Goal: Task Accomplishment & Management: Use online tool/utility

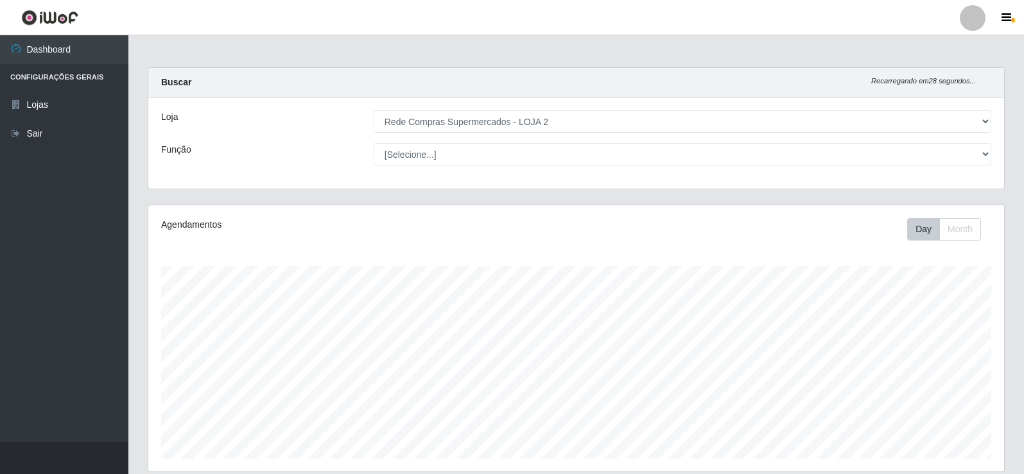
select select "161"
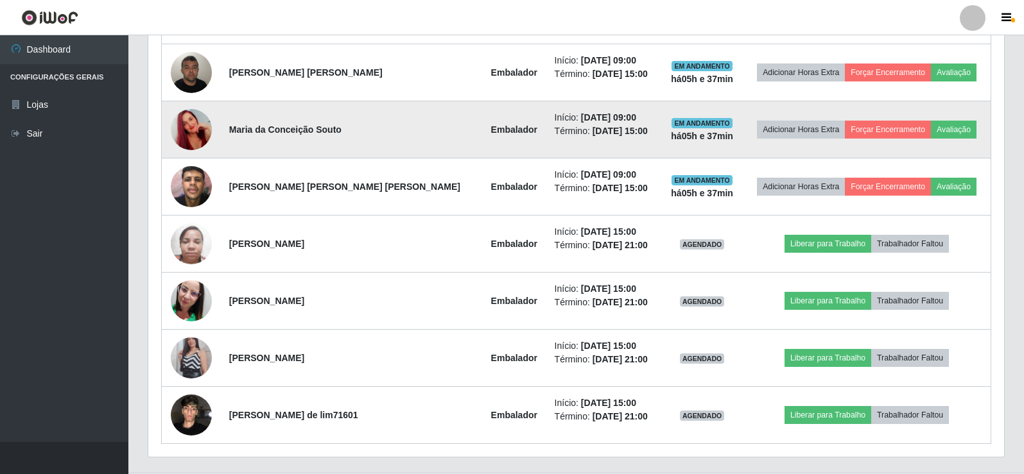
scroll to position [599, 0]
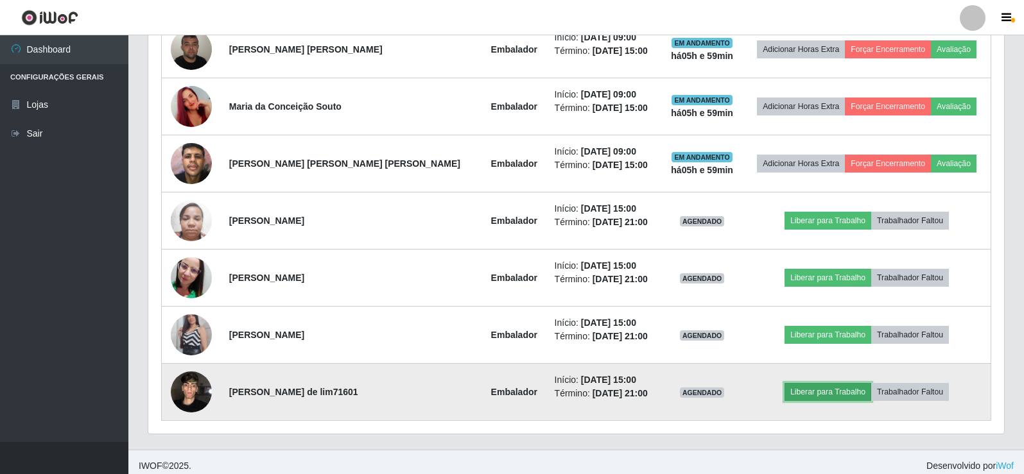
click at [796, 395] on button "Liberar para Trabalho" at bounding box center [827, 392] width 87 height 18
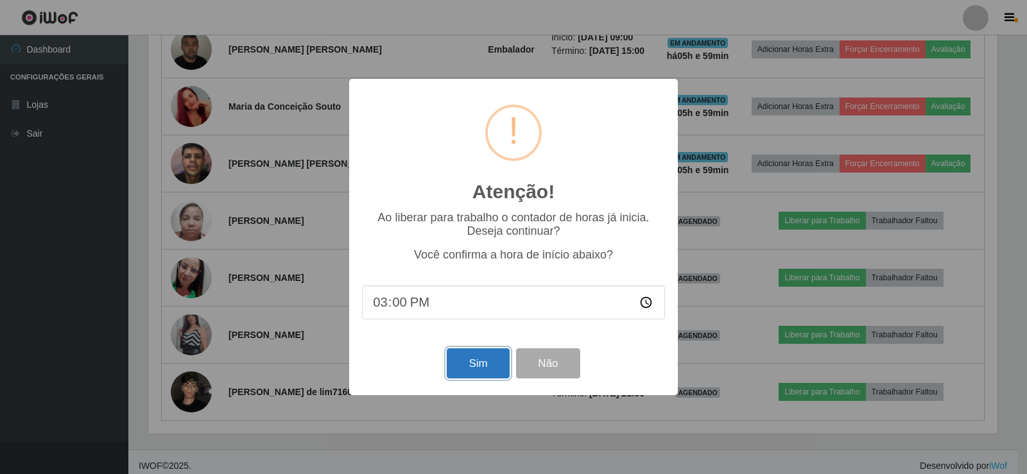
click at [467, 363] on button "Sim" at bounding box center [478, 363] width 62 height 30
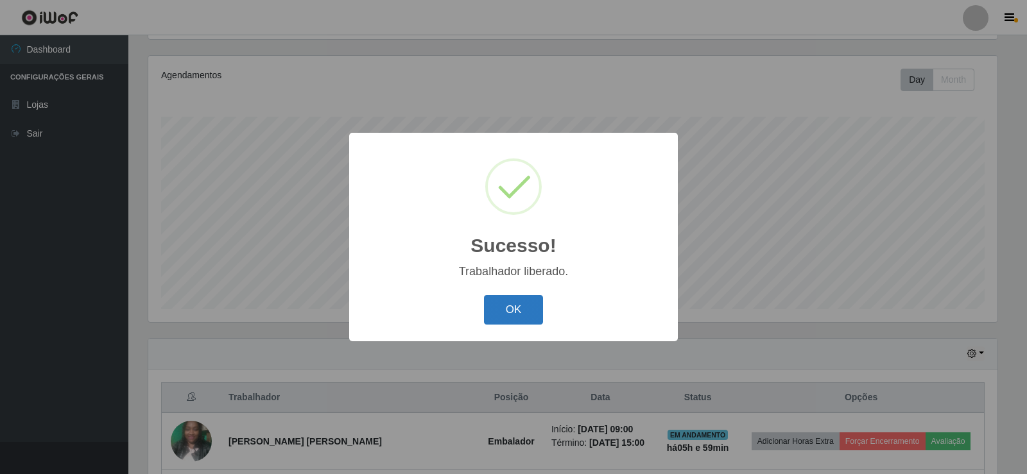
click at [531, 315] on button "OK" at bounding box center [514, 310] width 60 height 30
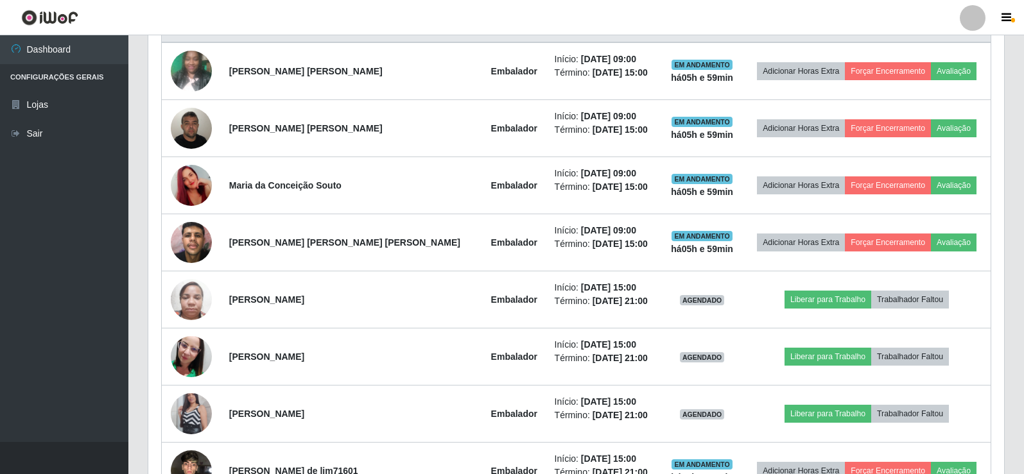
scroll to position [606, 0]
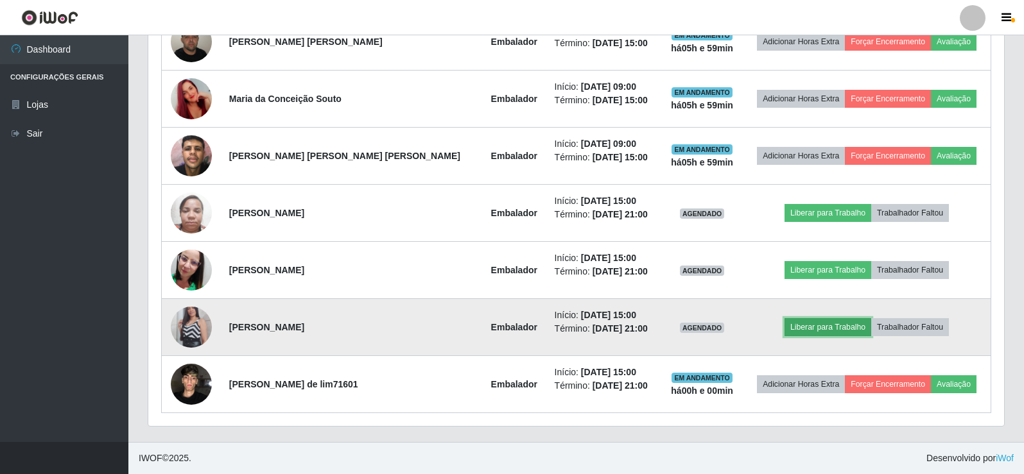
click at [819, 330] on button "Liberar para Trabalho" at bounding box center [827, 327] width 87 height 18
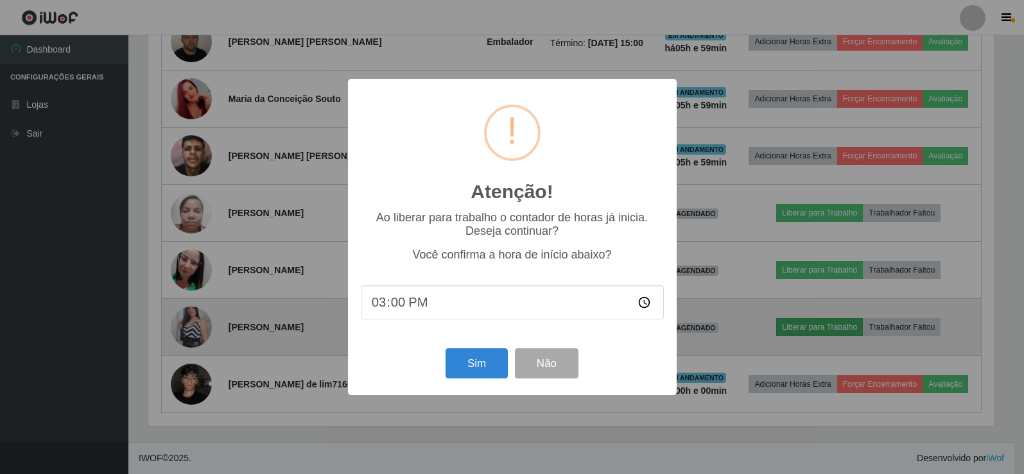
scroll to position [266, 849]
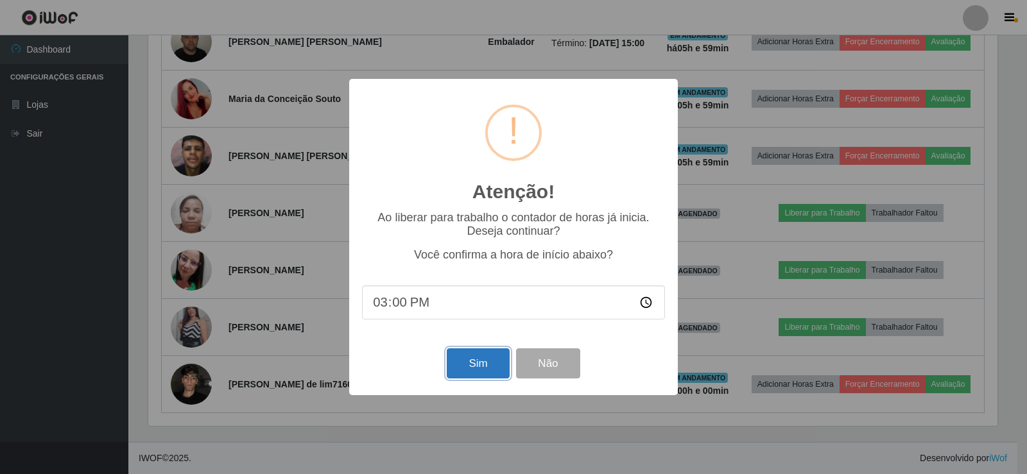
click at [472, 360] on button "Sim" at bounding box center [478, 363] width 62 height 30
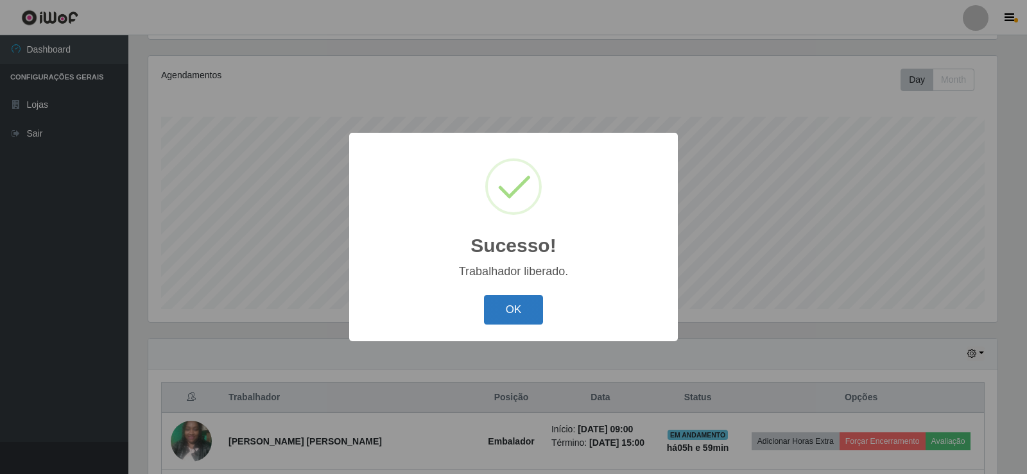
click at [513, 310] on button "OK" at bounding box center [514, 310] width 60 height 30
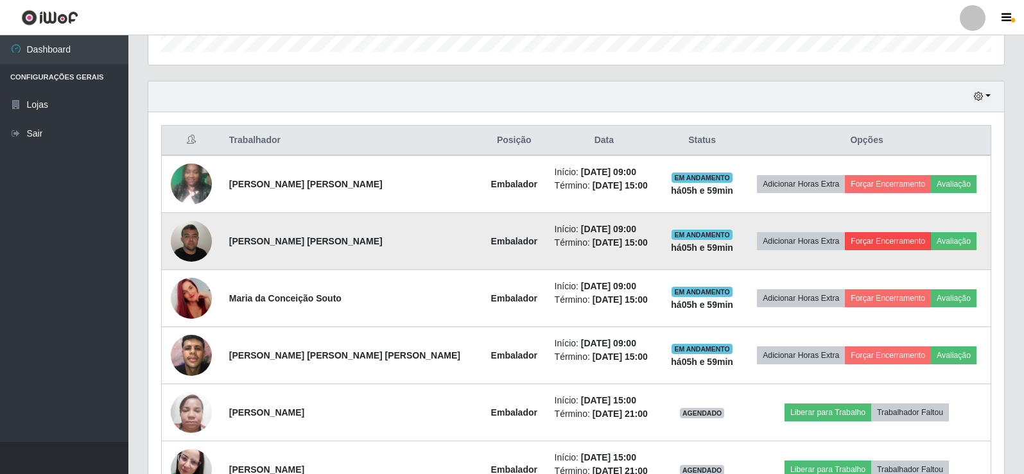
scroll to position [470, 0]
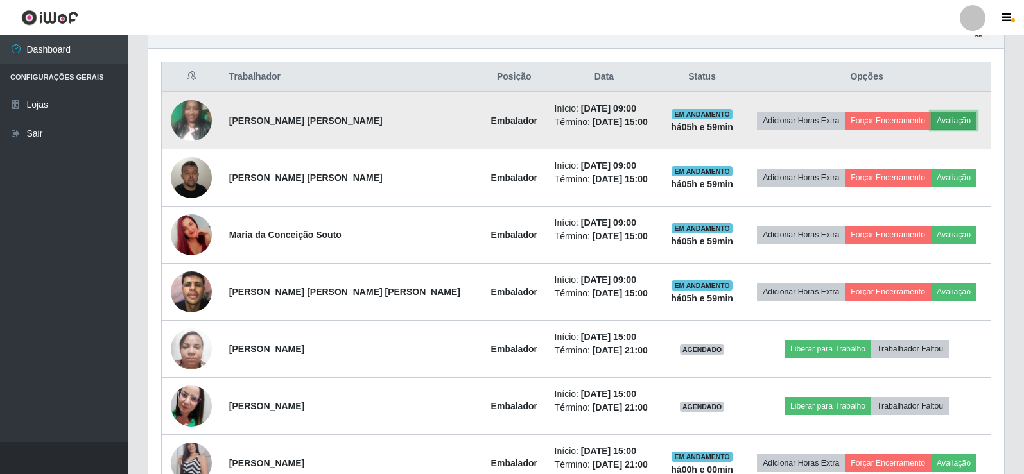
click at [949, 117] on button "Avaliação" at bounding box center [954, 121] width 46 height 18
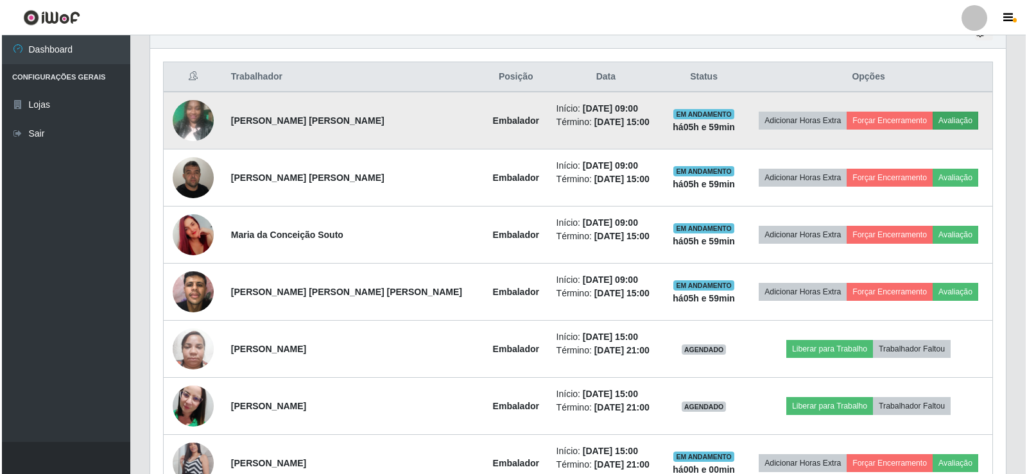
scroll to position [266, 849]
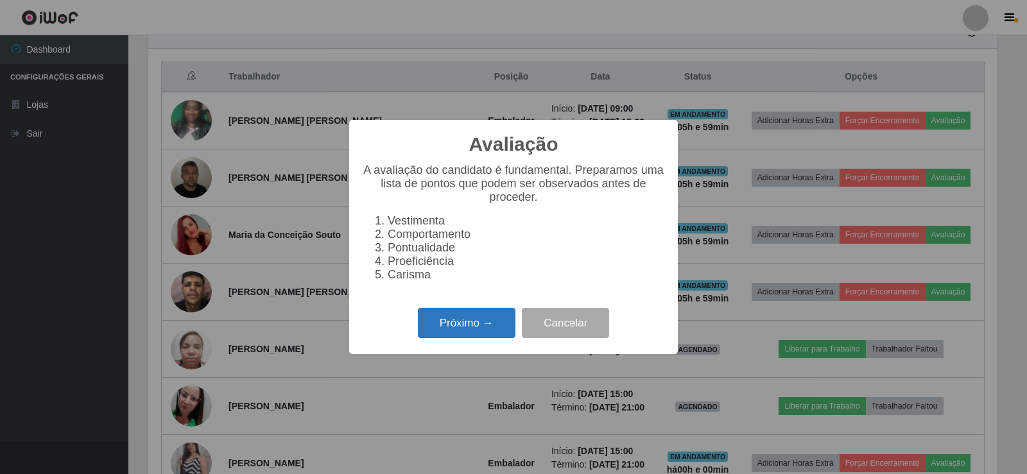
click at [470, 321] on button "Próximo →" at bounding box center [467, 323] width 98 height 30
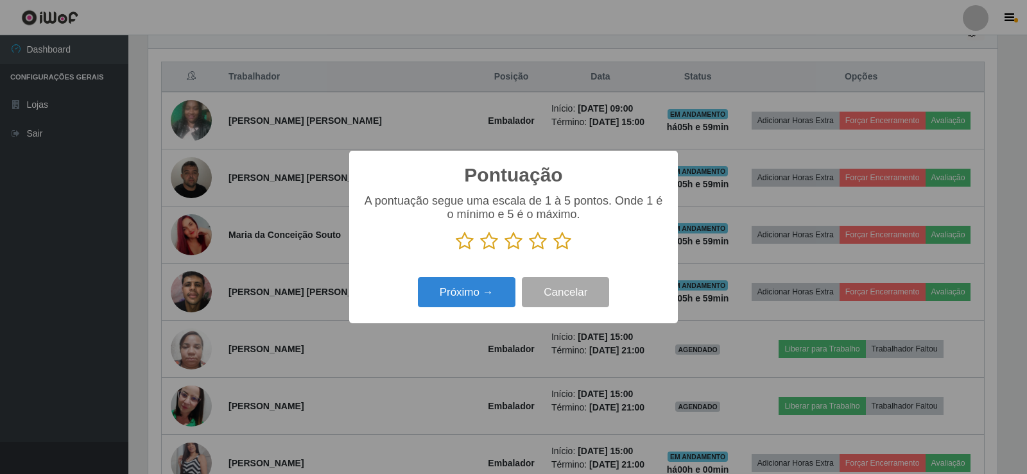
click at [568, 245] on icon at bounding box center [562, 241] width 18 height 19
click at [553, 251] on input "radio" at bounding box center [553, 251] width 0 height 0
click at [476, 304] on button "Próximo →" at bounding box center [467, 292] width 98 height 30
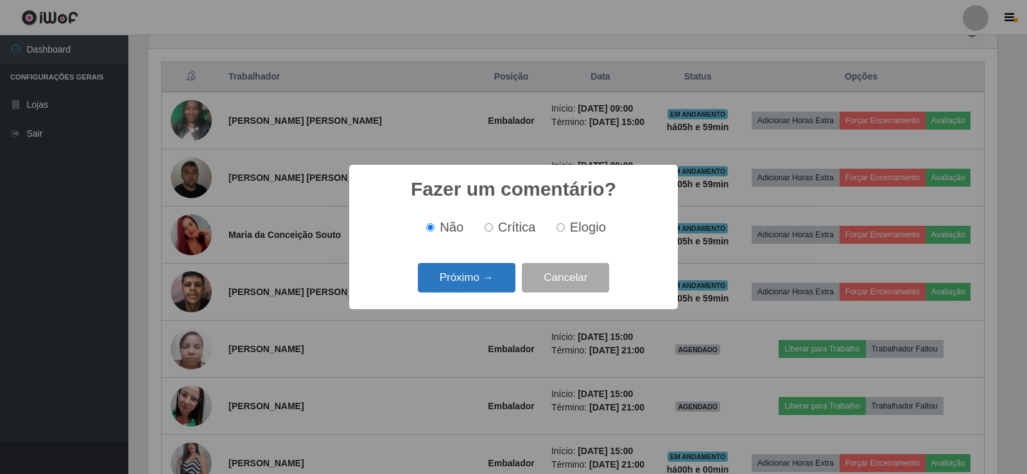
click at [483, 279] on button "Próximo →" at bounding box center [467, 278] width 98 height 30
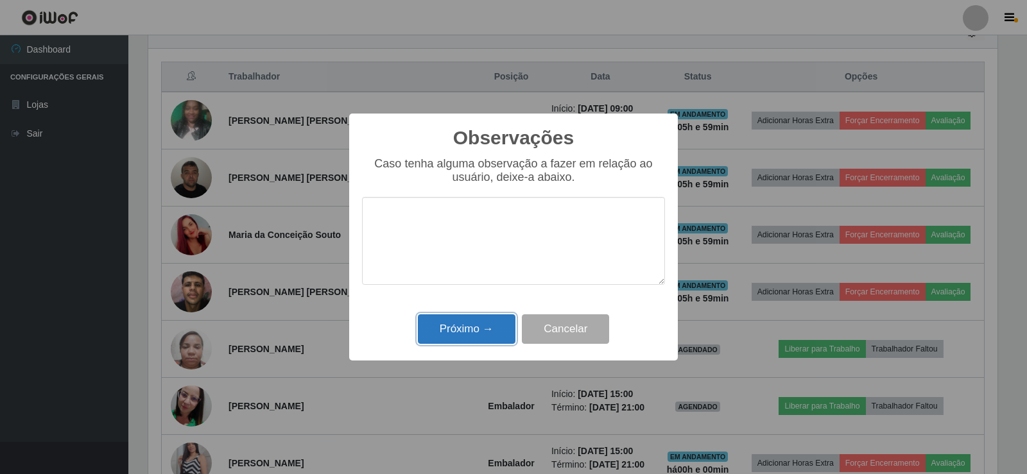
click at [481, 345] on button "Próximo →" at bounding box center [467, 329] width 98 height 30
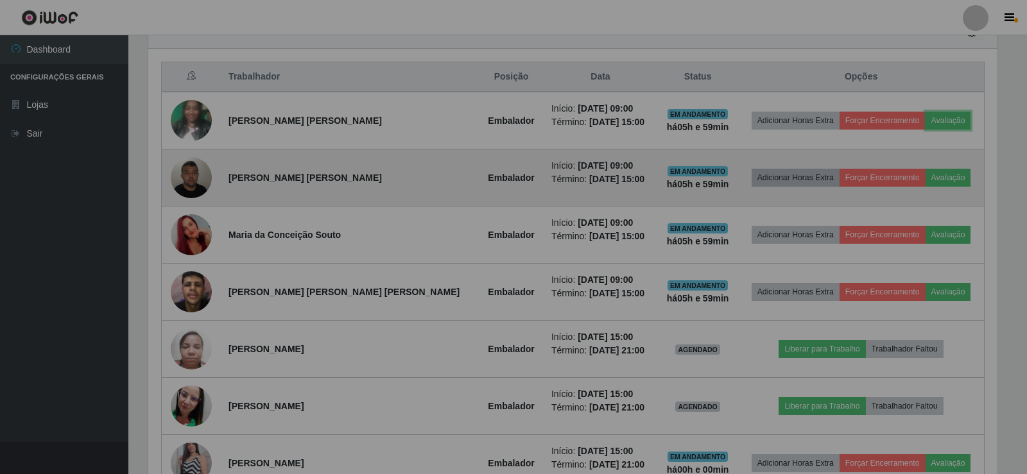
scroll to position [266, 855]
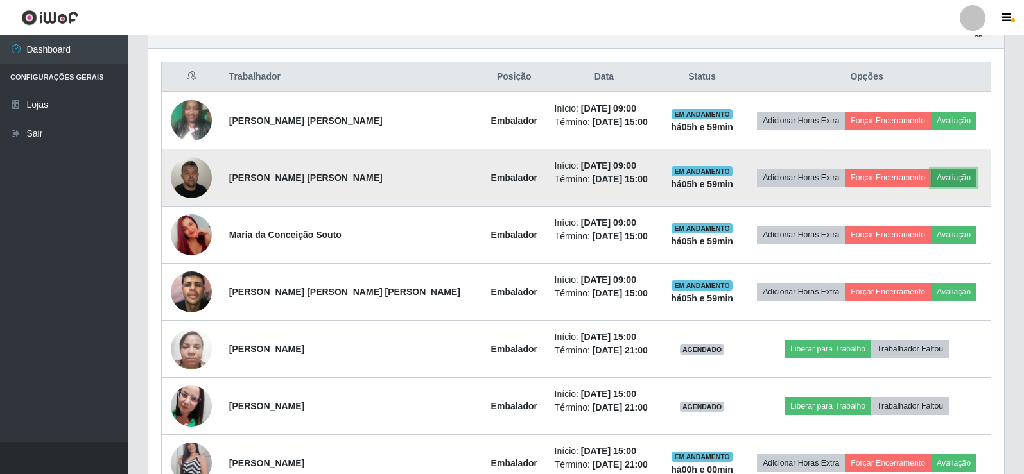
click at [932, 176] on button "Avaliação" at bounding box center [954, 178] width 46 height 18
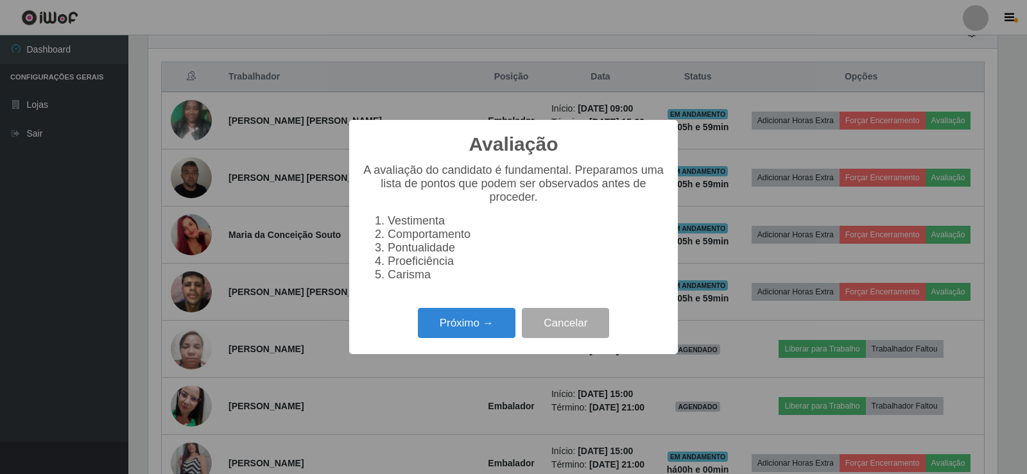
click at [452, 315] on div "Próximo → Cancelar" at bounding box center [513, 323] width 303 height 37
click at [454, 318] on button "Próximo →" at bounding box center [467, 323] width 98 height 30
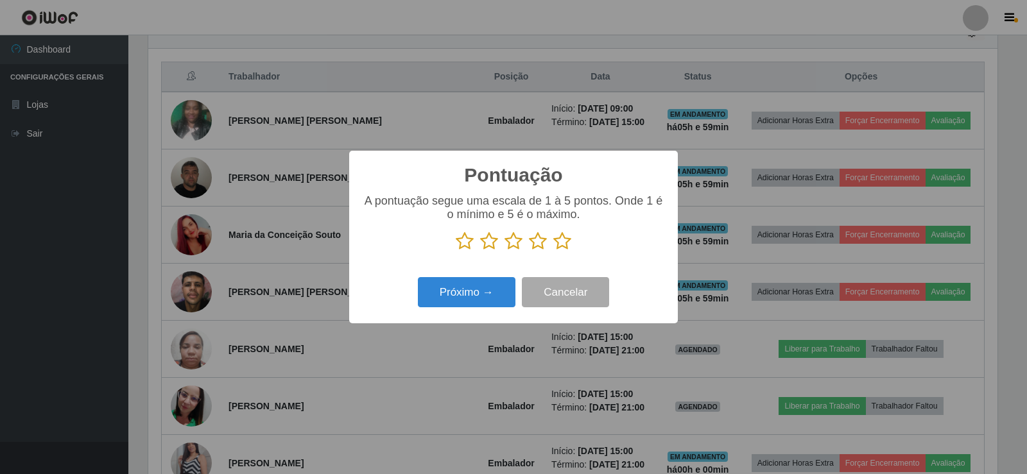
scroll to position [641458, 640876]
click at [559, 239] on icon at bounding box center [562, 241] width 18 height 19
click at [553, 251] on input "radio" at bounding box center [553, 251] width 0 height 0
click at [470, 288] on button "Próximo →" at bounding box center [467, 292] width 98 height 30
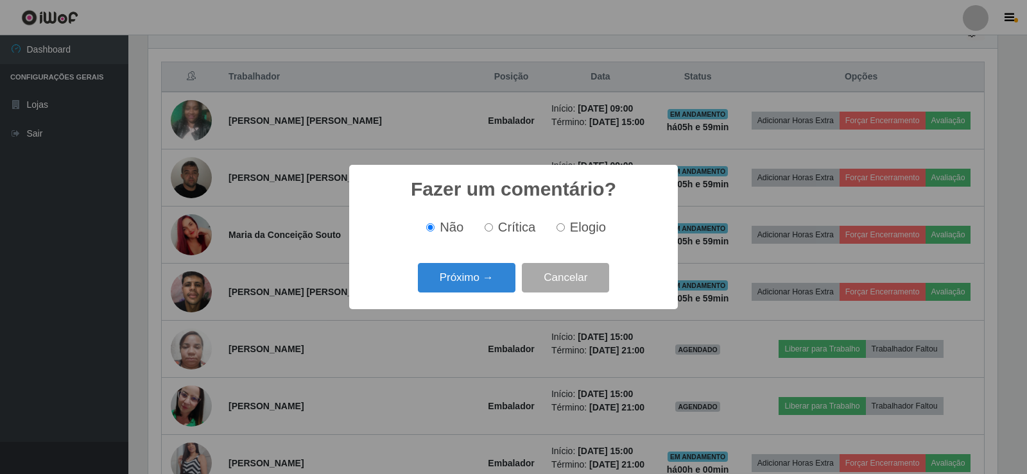
click at [470, 288] on button "Próximo →" at bounding box center [467, 278] width 98 height 30
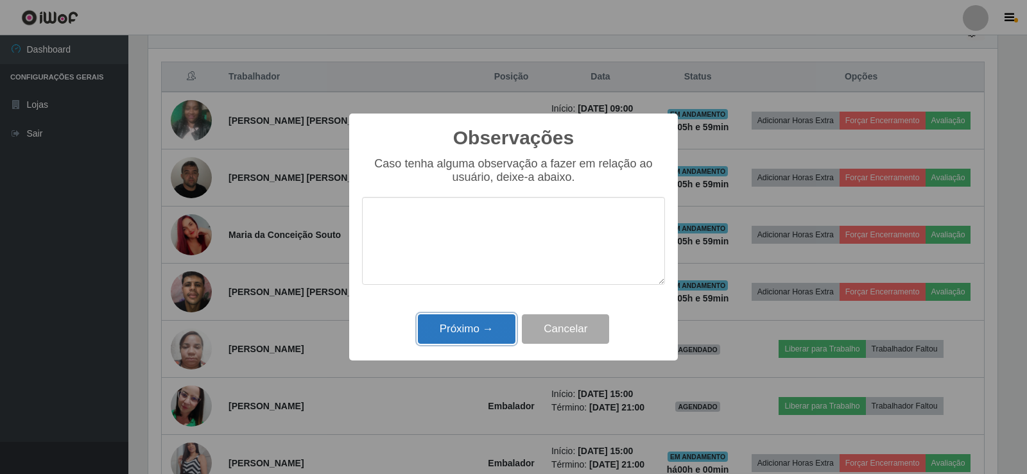
click at [468, 325] on button "Próximo →" at bounding box center [467, 329] width 98 height 30
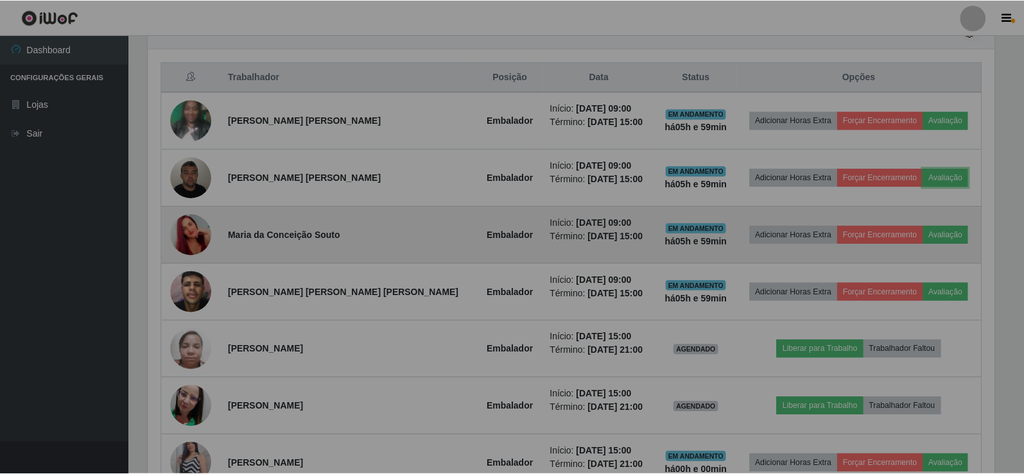
scroll to position [0, 0]
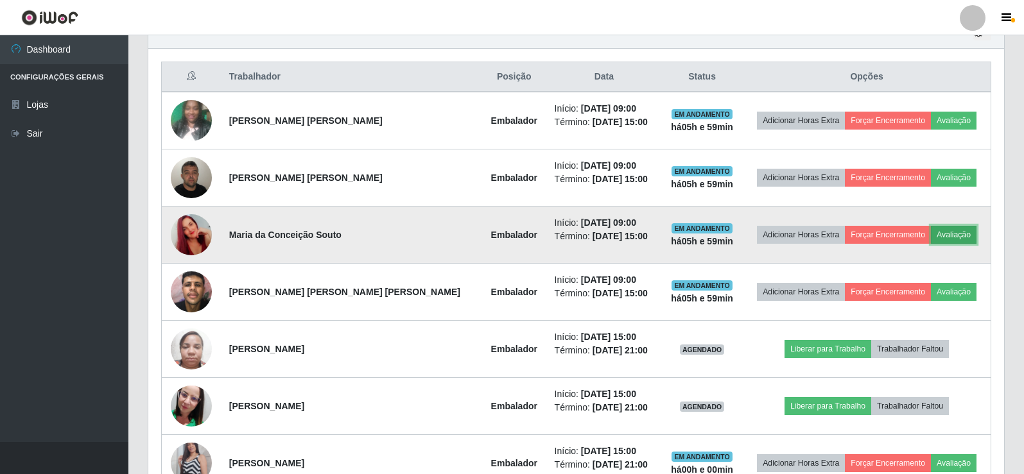
click at [939, 236] on button "Avaliação" at bounding box center [954, 235] width 46 height 18
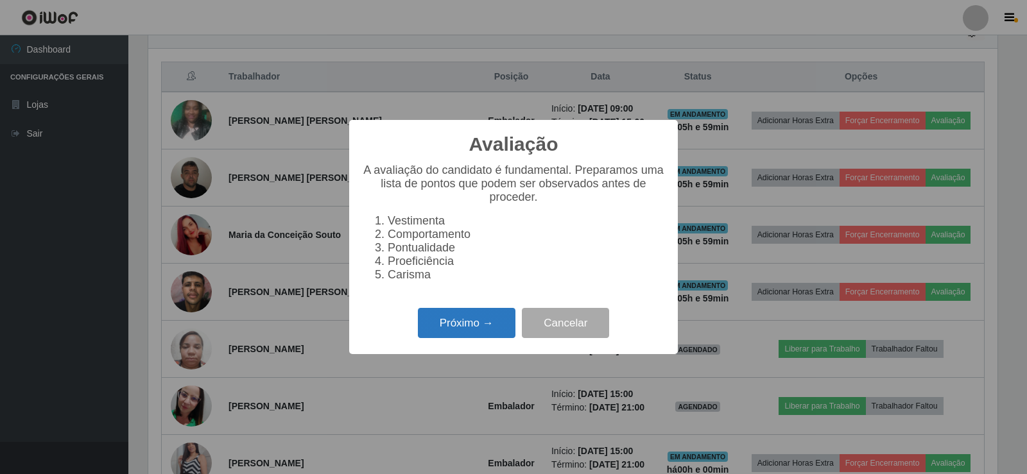
click at [472, 319] on button "Próximo →" at bounding box center [467, 323] width 98 height 30
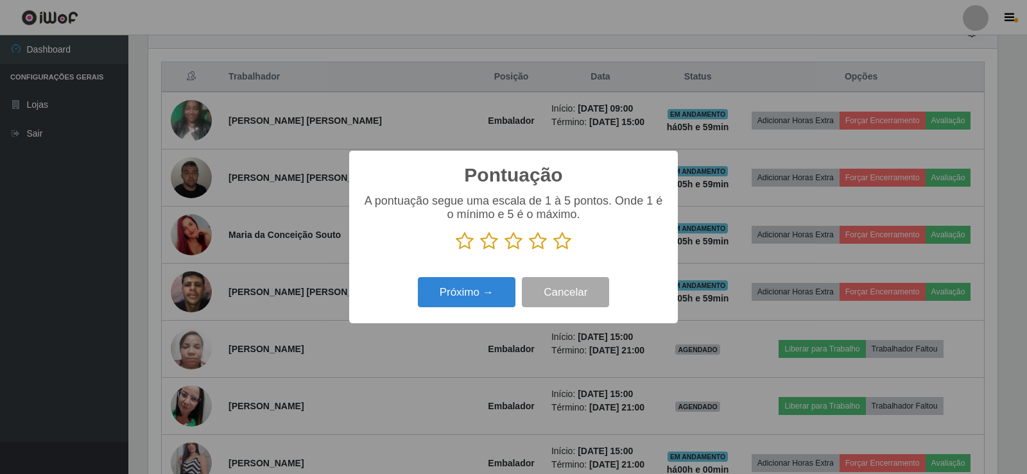
click at [567, 243] on icon at bounding box center [562, 241] width 18 height 19
click at [553, 251] on input "radio" at bounding box center [553, 251] width 0 height 0
click at [479, 284] on button "Próximo →" at bounding box center [467, 292] width 98 height 30
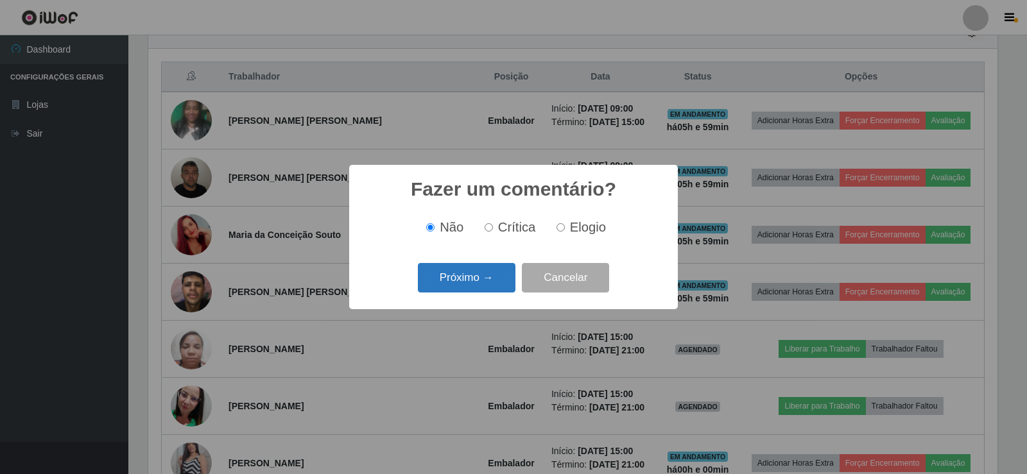
click at [476, 279] on button "Próximo →" at bounding box center [467, 278] width 98 height 30
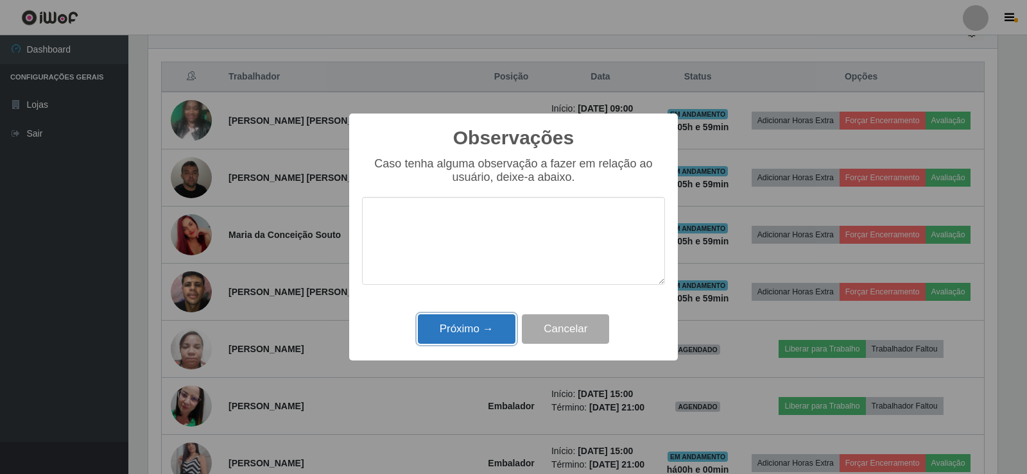
click at [472, 322] on button "Próximo →" at bounding box center [467, 329] width 98 height 30
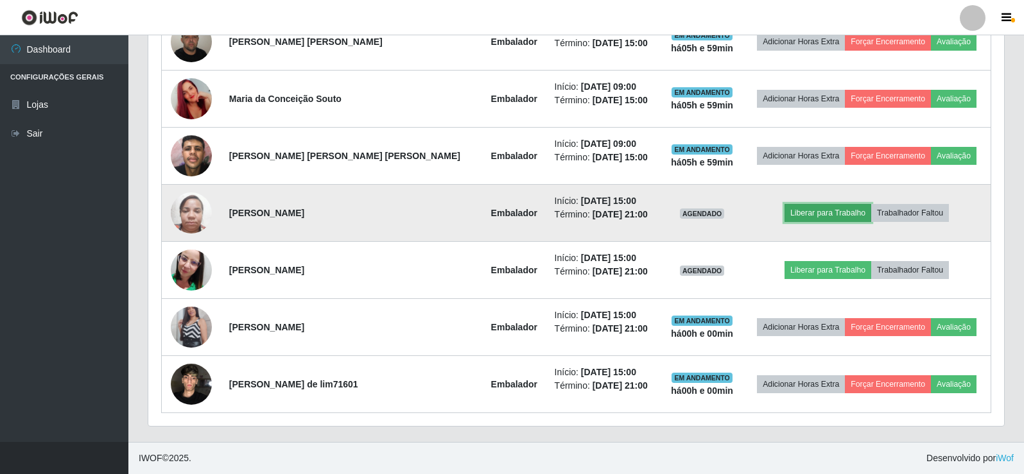
click at [812, 209] on button "Liberar para Trabalho" at bounding box center [827, 213] width 87 height 18
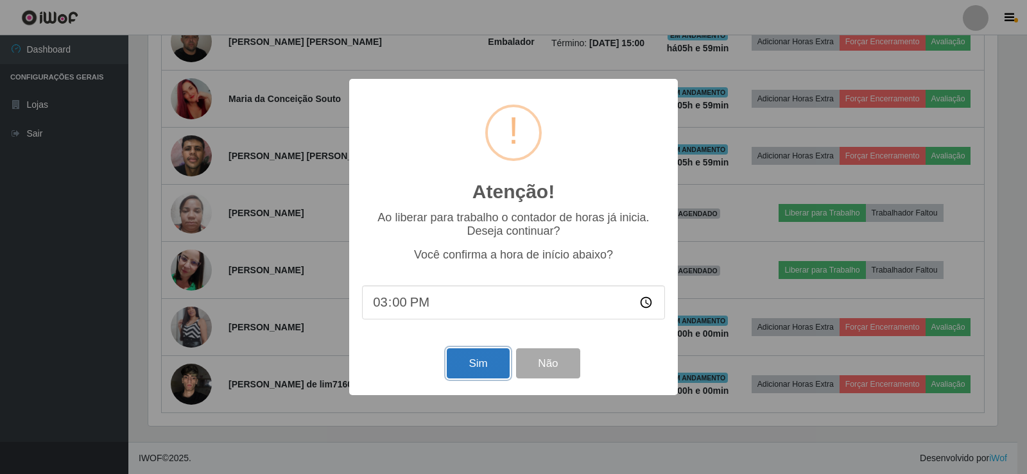
click at [480, 362] on button "Sim" at bounding box center [478, 363] width 62 height 30
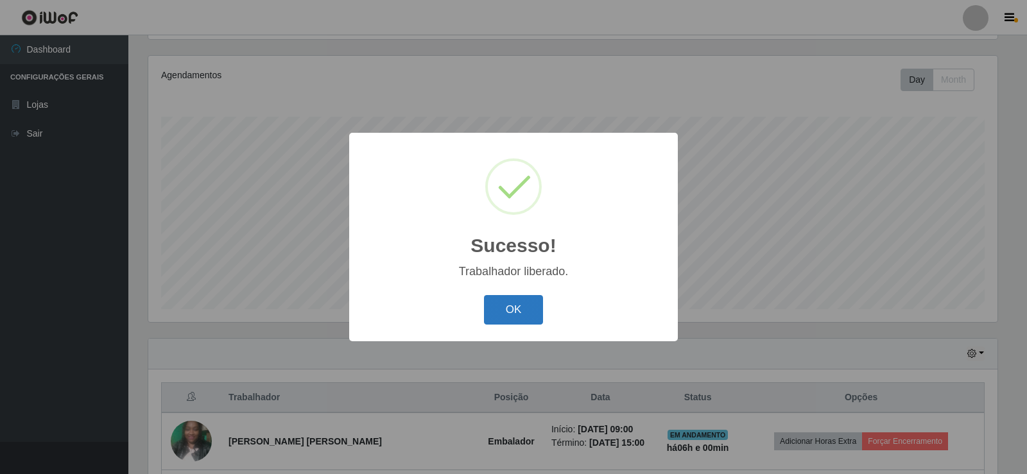
click at [491, 316] on button "OK" at bounding box center [514, 310] width 60 height 30
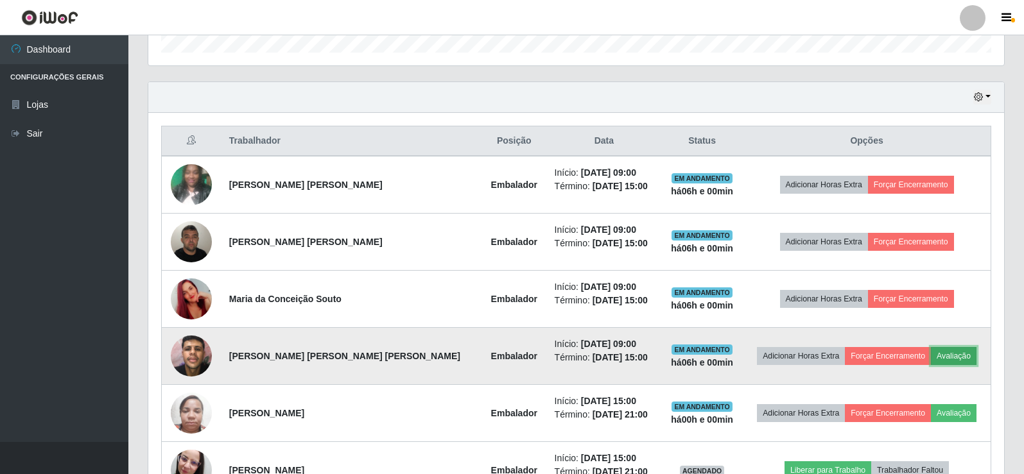
click at [938, 357] on button "Avaliação" at bounding box center [954, 356] width 46 height 18
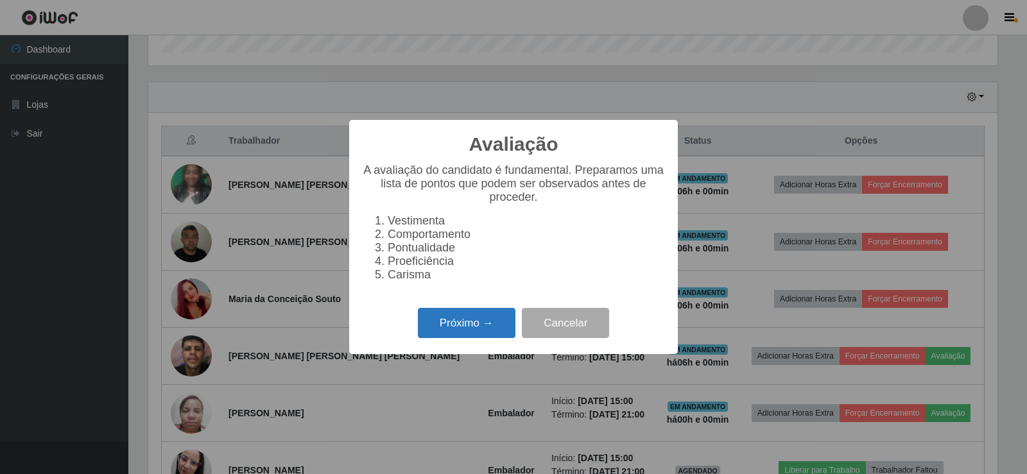
click at [443, 330] on button "Próximo →" at bounding box center [467, 323] width 98 height 30
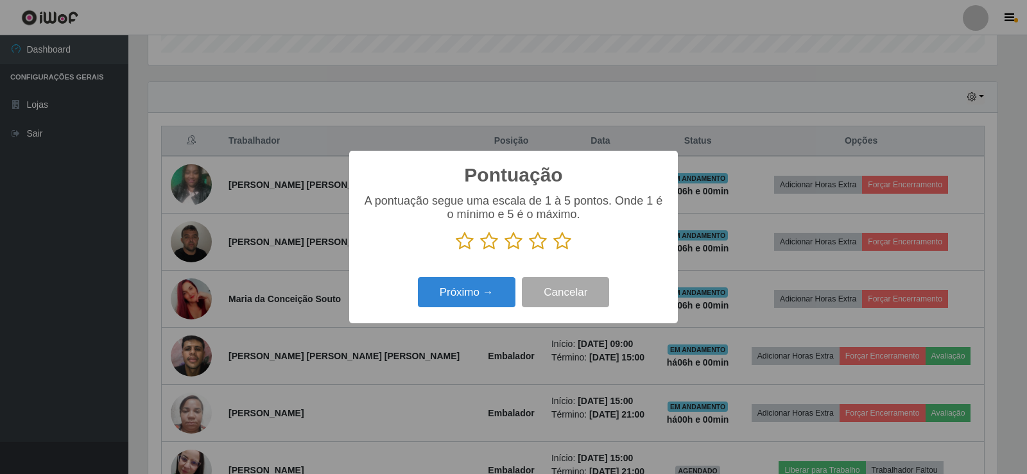
click at [563, 245] on icon at bounding box center [562, 241] width 18 height 19
click at [553, 251] on input "radio" at bounding box center [553, 251] width 0 height 0
click at [472, 292] on button "Próximo →" at bounding box center [467, 292] width 98 height 30
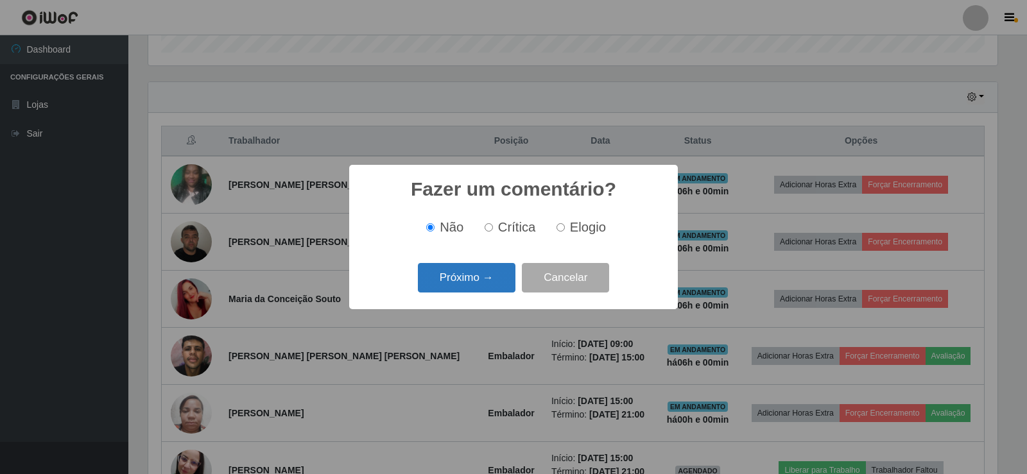
click at [483, 286] on button "Próximo →" at bounding box center [467, 278] width 98 height 30
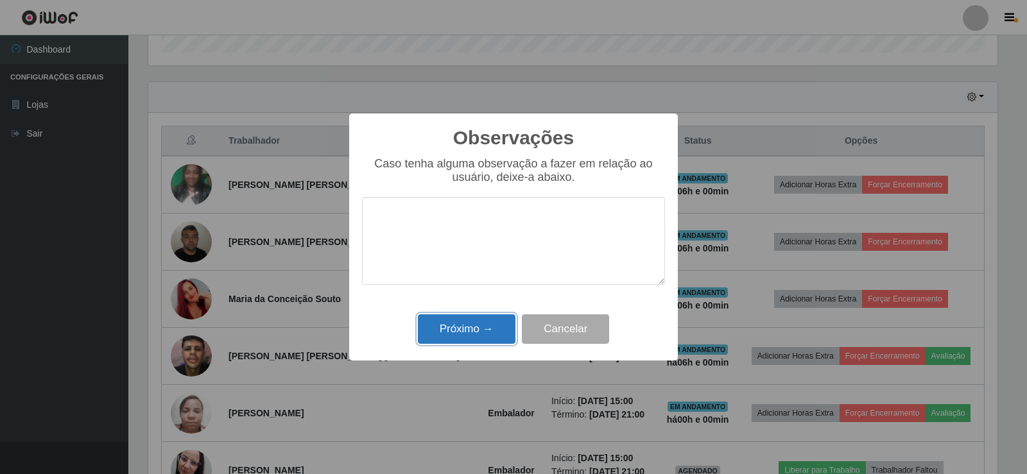
click at [479, 328] on button "Próximo →" at bounding box center [467, 329] width 98 height 30
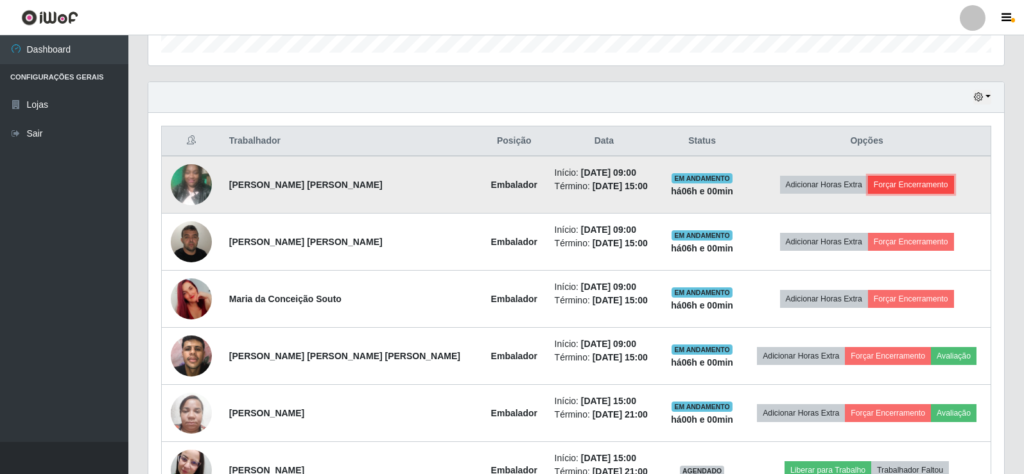
click at [898, 178] on button "Forçar Encerramento" at bounding box center [911, 185] width 86 height 18
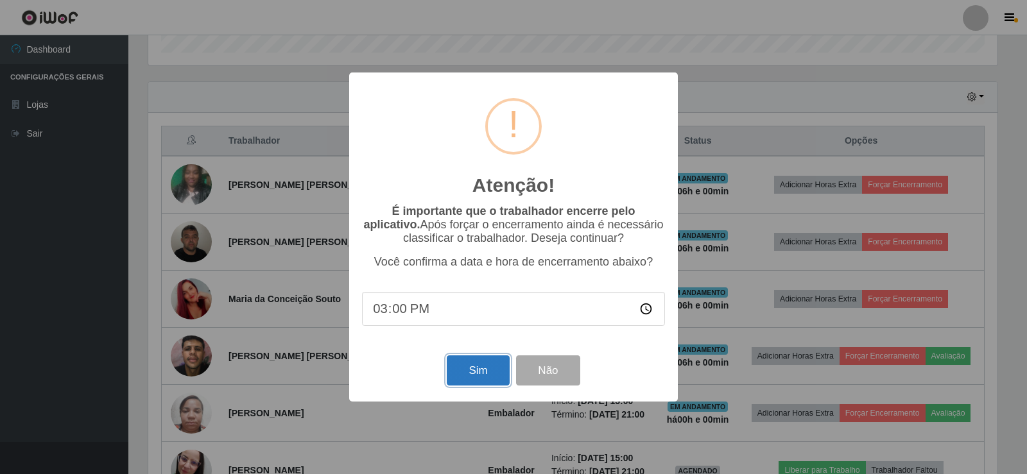
click at [477, 378] on button "Sim" at bounding box center [478, 371] width 62 height 30
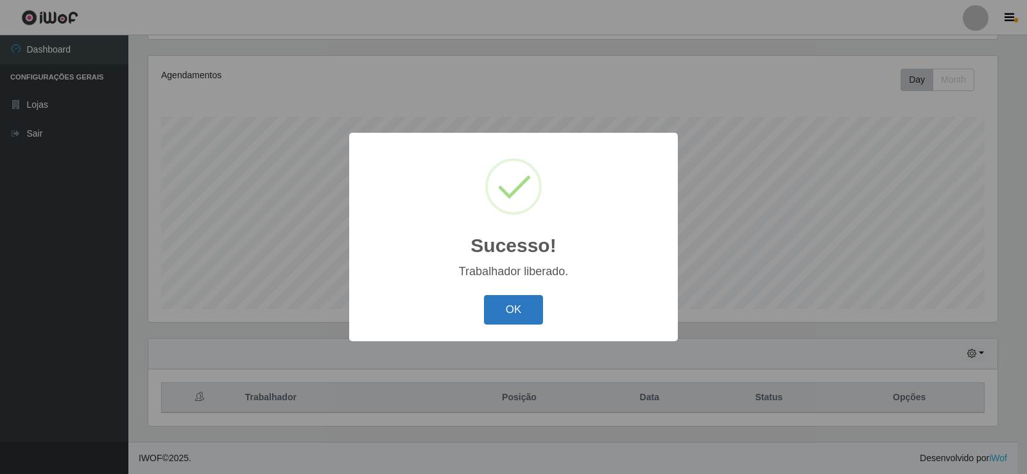
click at [530, 309] on button "OK" at bounding box center [514, 310] width 60 height 30
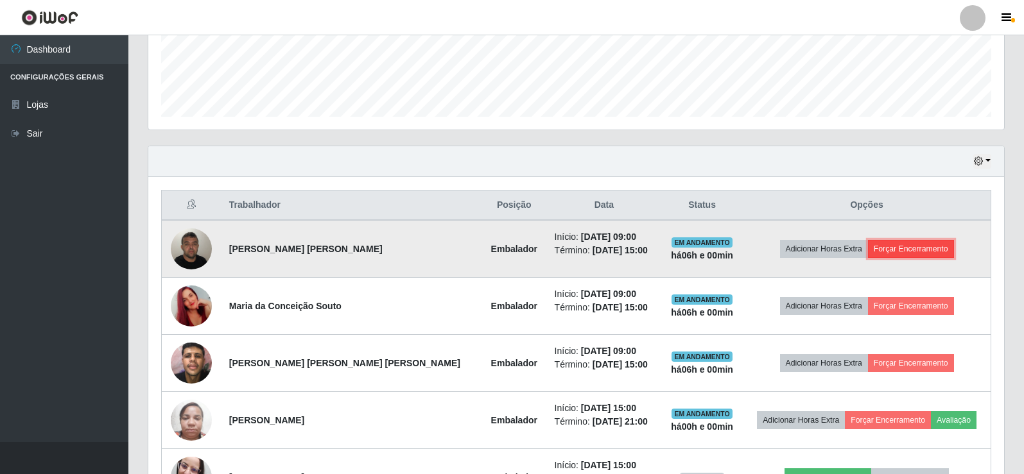
click at [889, 252] on button "Forçar Encerramento" at bounding box center [911, 249] width 86 height 18
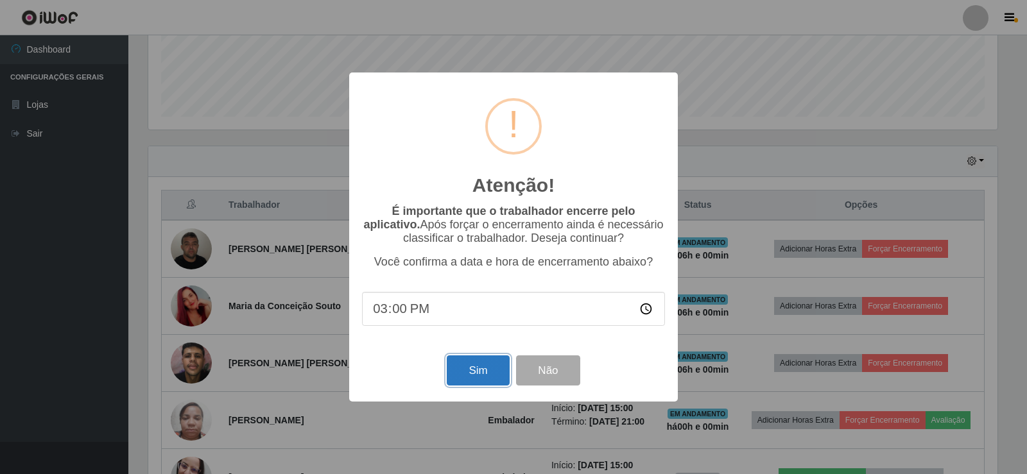
click at [493, 375] on button "Sim" at bounding box center [478, 371] width 62 height 30
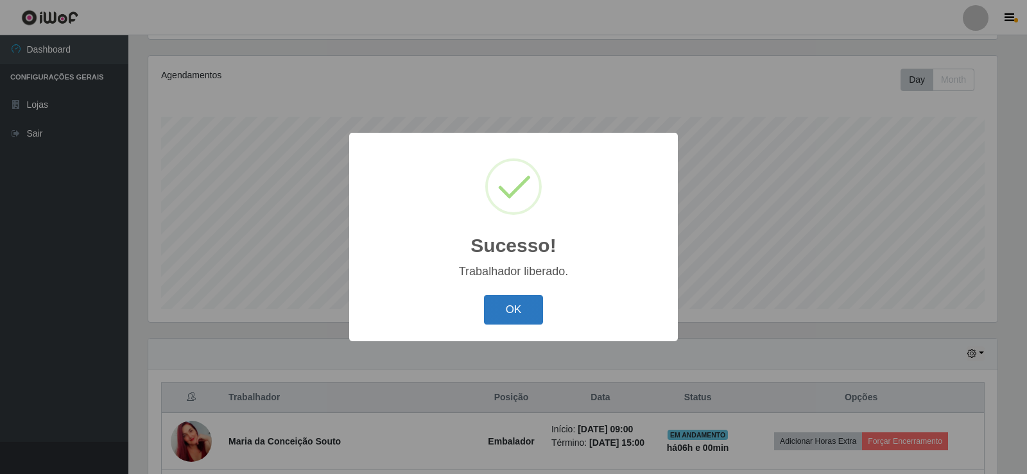
click at [525, 304] on button "OK" at bounding box center [514, 310] width 60 height 30
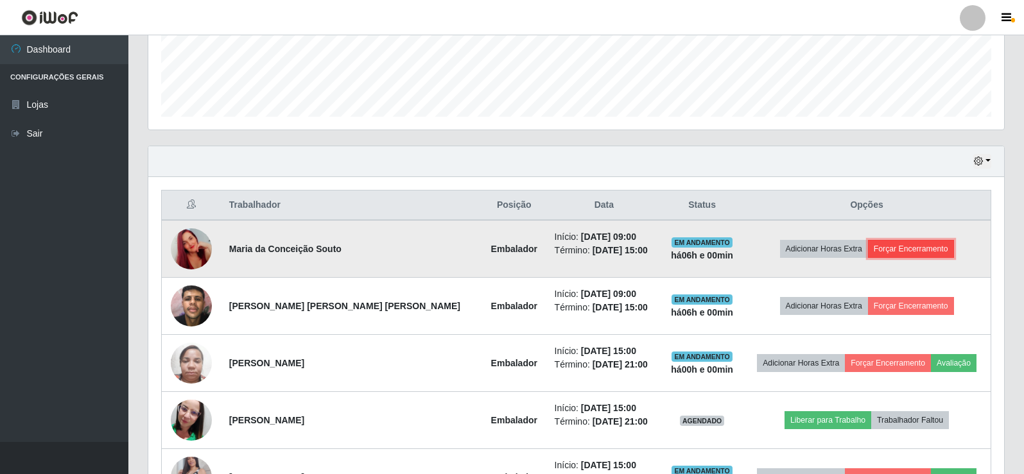
click at [886, 248] on button "Forçar Encerramento" at bounding box center [911, 249] width 86 height 18
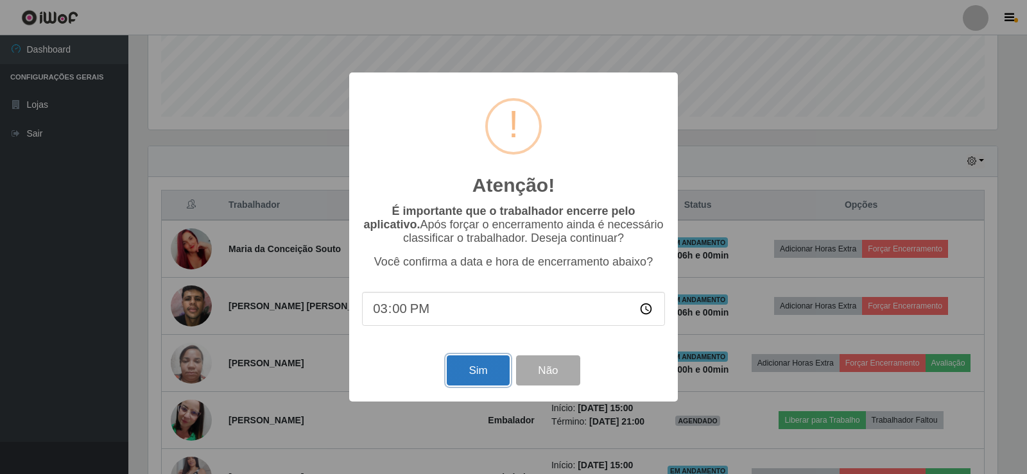
click at [477, 377] on button "Sim" at bounding box center [478, 371] width 62 height 30
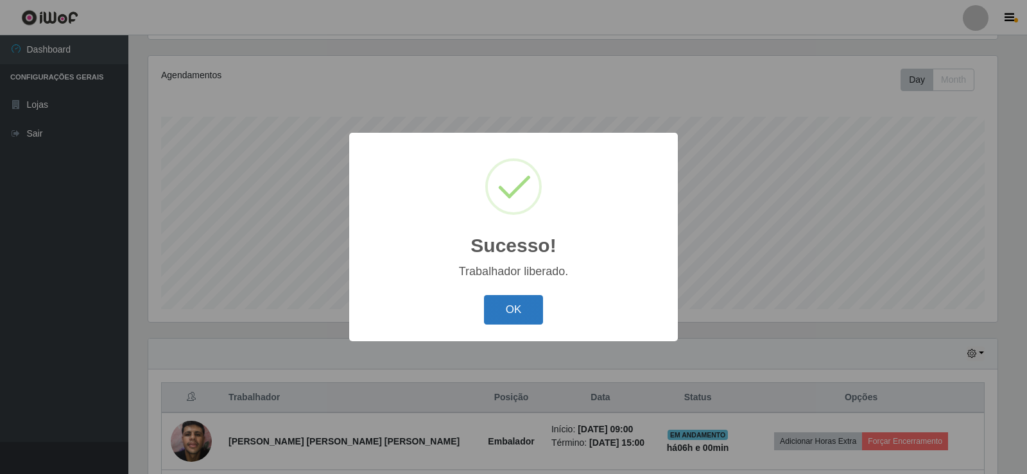
click at [529, 311] on button "OK" at bounding box center [514, 310] width 60 height 30
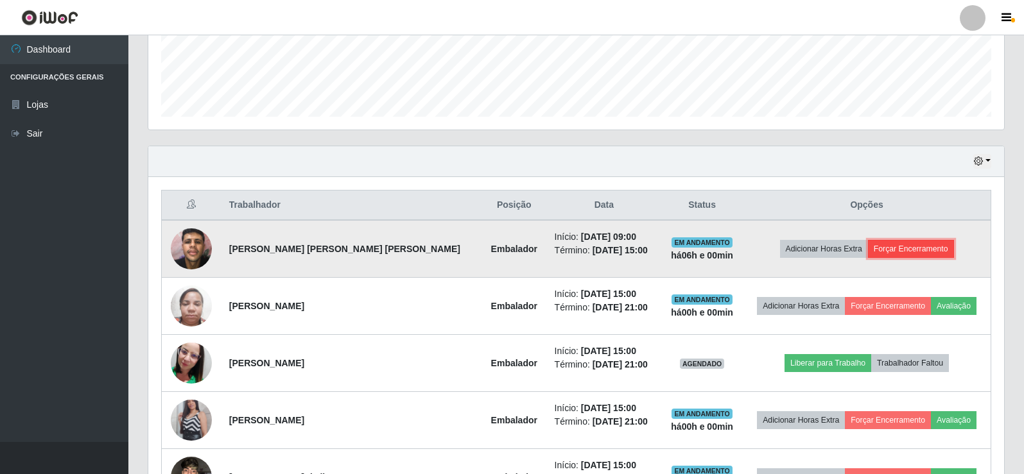
click at [888, 246] on button "Forçar Encerramento" at bounding box center [911, 249] width 86 height 18
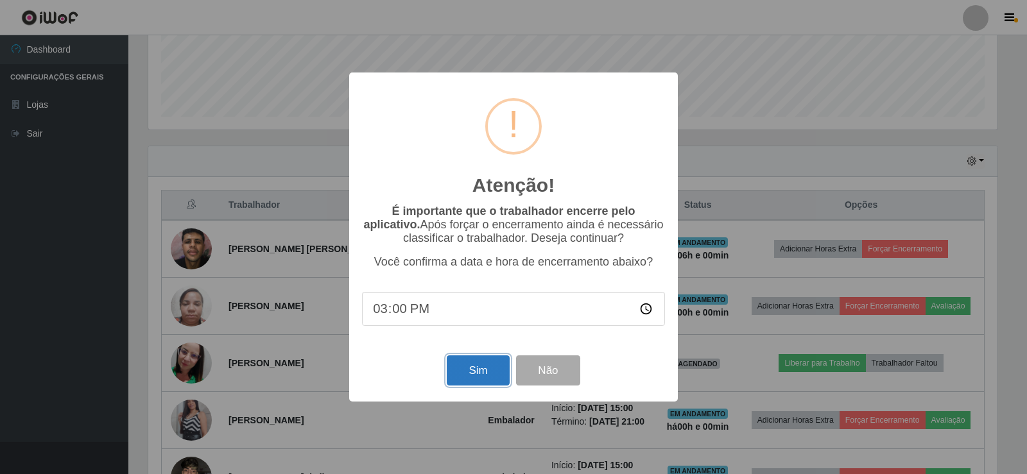
click at [460, 371] on button "Sim" at bounding box center [478, 371] width 62 height 30
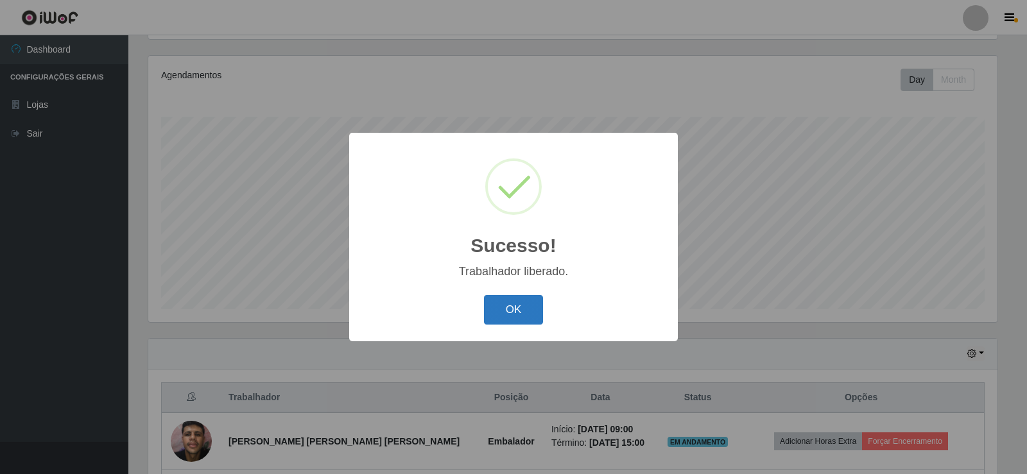
click at [513, 296] on button "OK" at bounding box center [514, 310] width 60 height 30
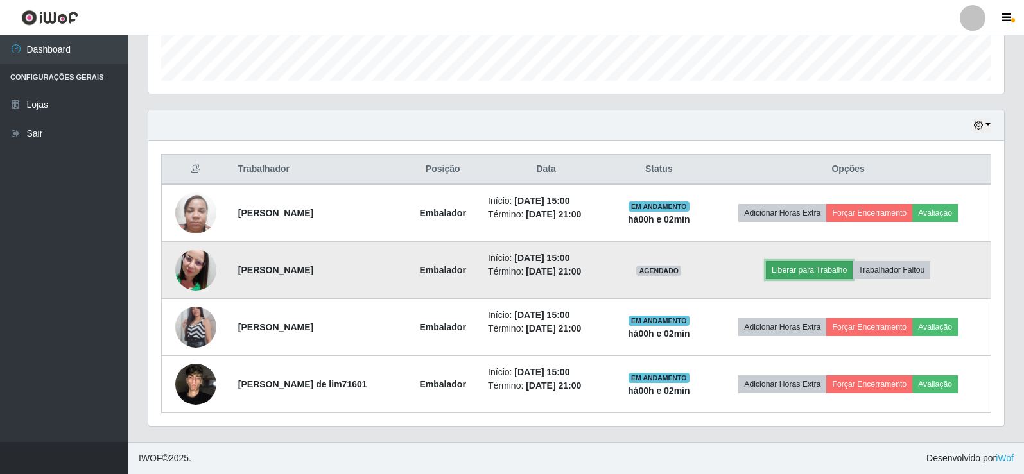
click at [809, 268] on button "Liberar para Trabalho" at bounding box center [809, 270] width 87 height 18
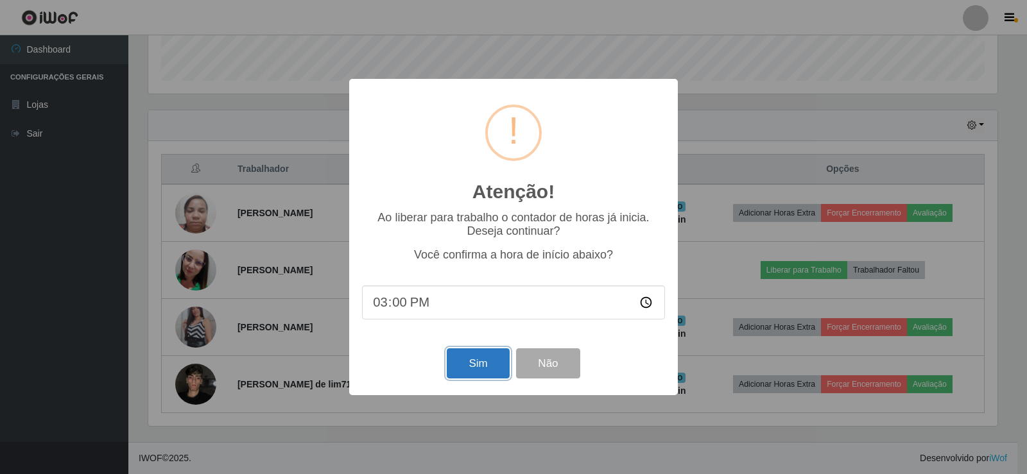
click at [459, 368] on button "Sim" at bounding box center [478, 363] width 62 height 30
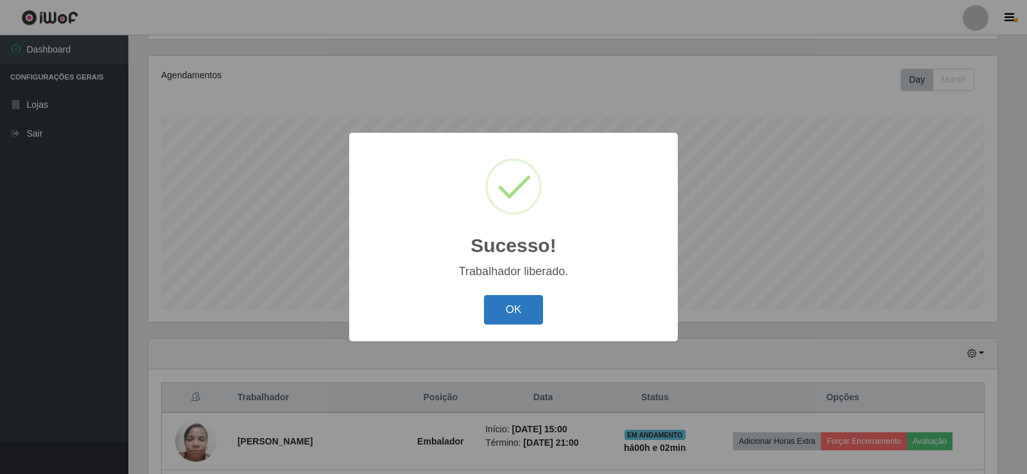
click at [527, 313] on button "OK" at bounding box center [514, 310] width 60 height 30
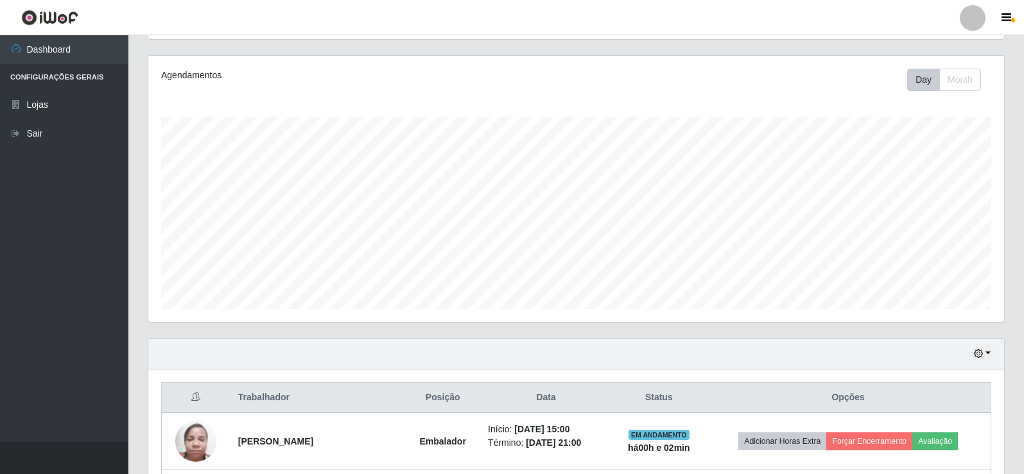
scroll to position [266, 855]
